Goal: Task Accomplishment & Management: Manage account settings

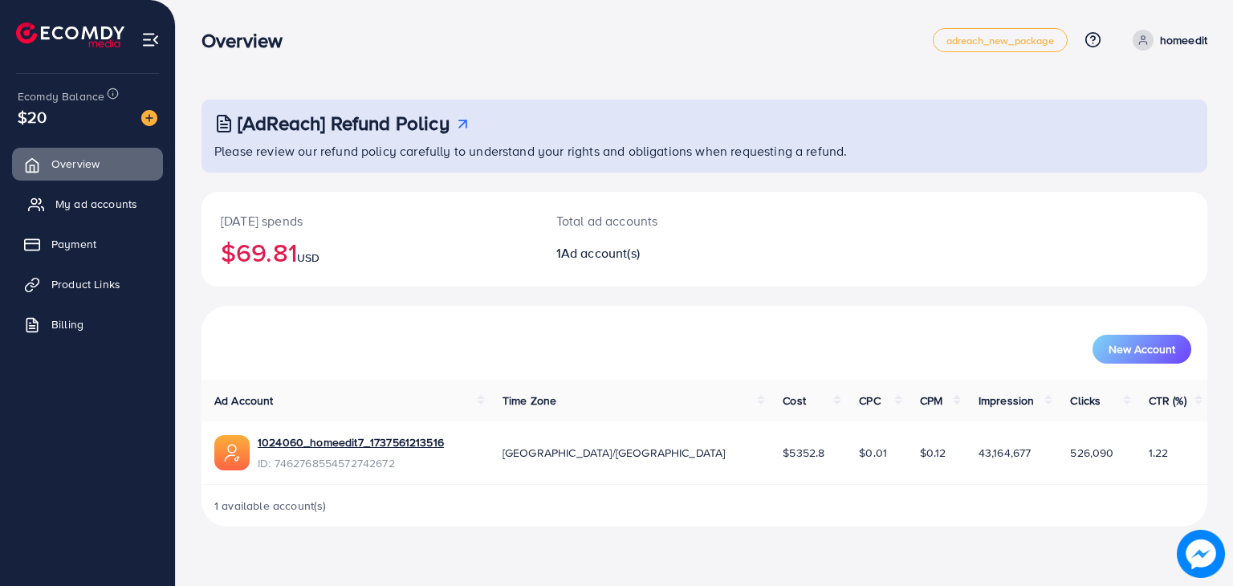
click at [93, 206] on span "My ad accounts" at bounding box center [96, 204] width 82 height 16
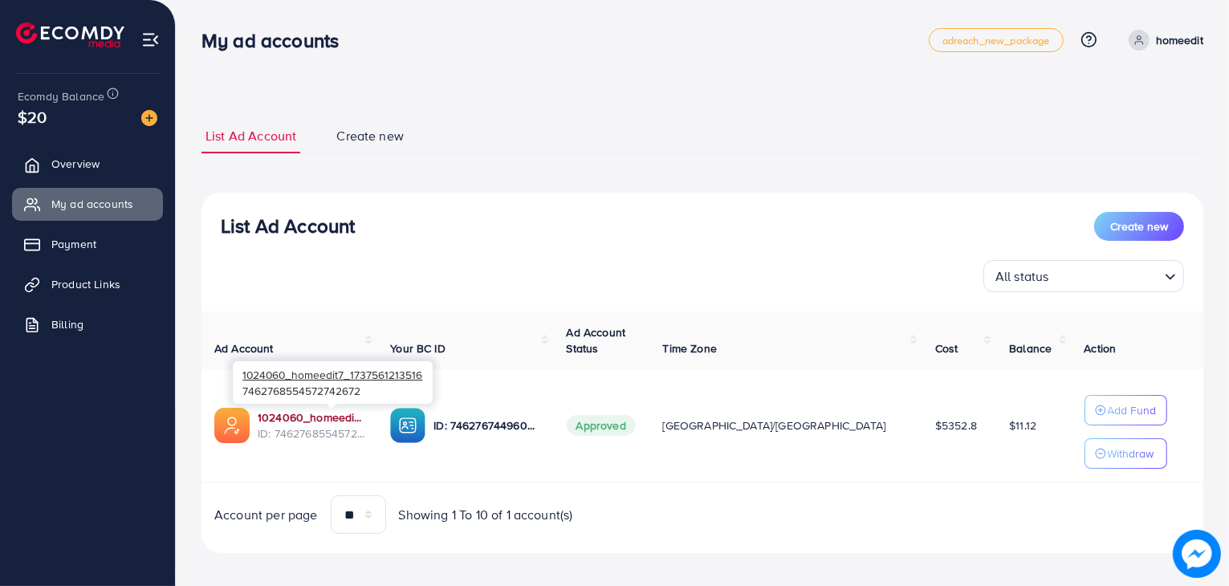
click at [340, 422] on link "1024060_homeedit7_1737561213516" at bounding box center [311, 417] width 107 height 16
